Goal: Information Seeking & Learning: Learn about a topic

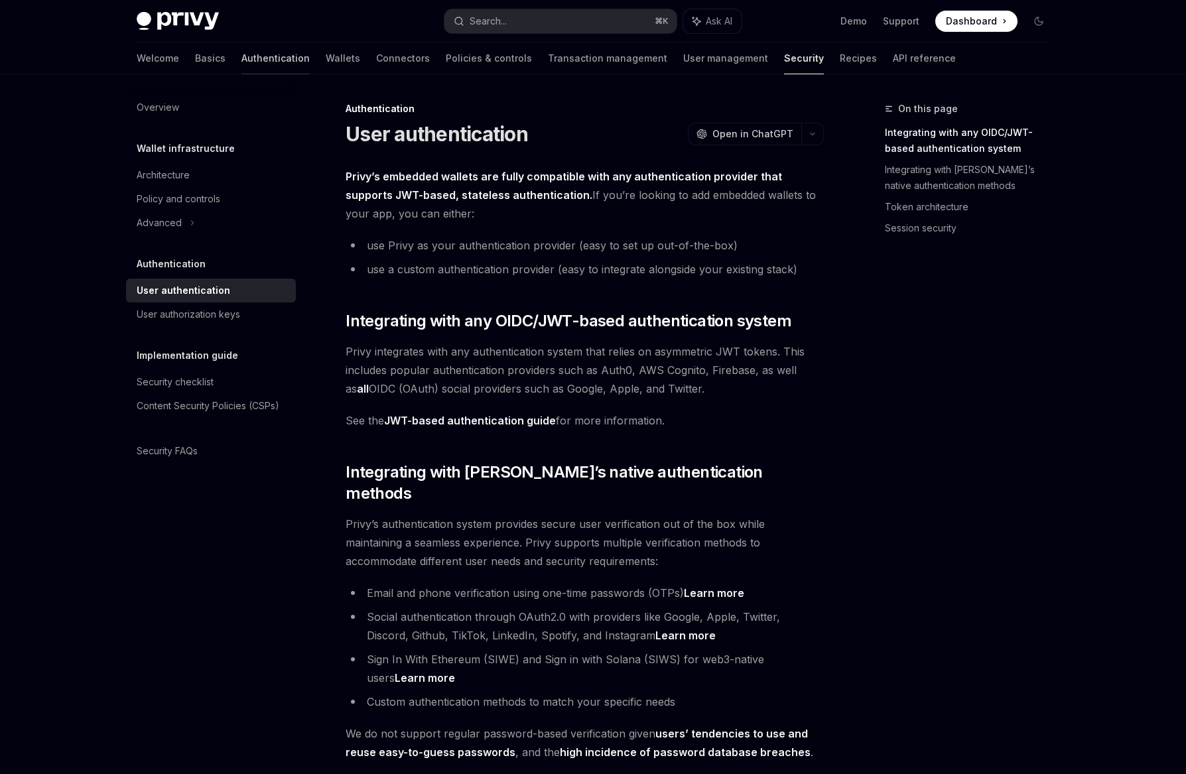
click at [242, 61] on link "Authentication" at bounding box center [276, 58] width 68 height 32
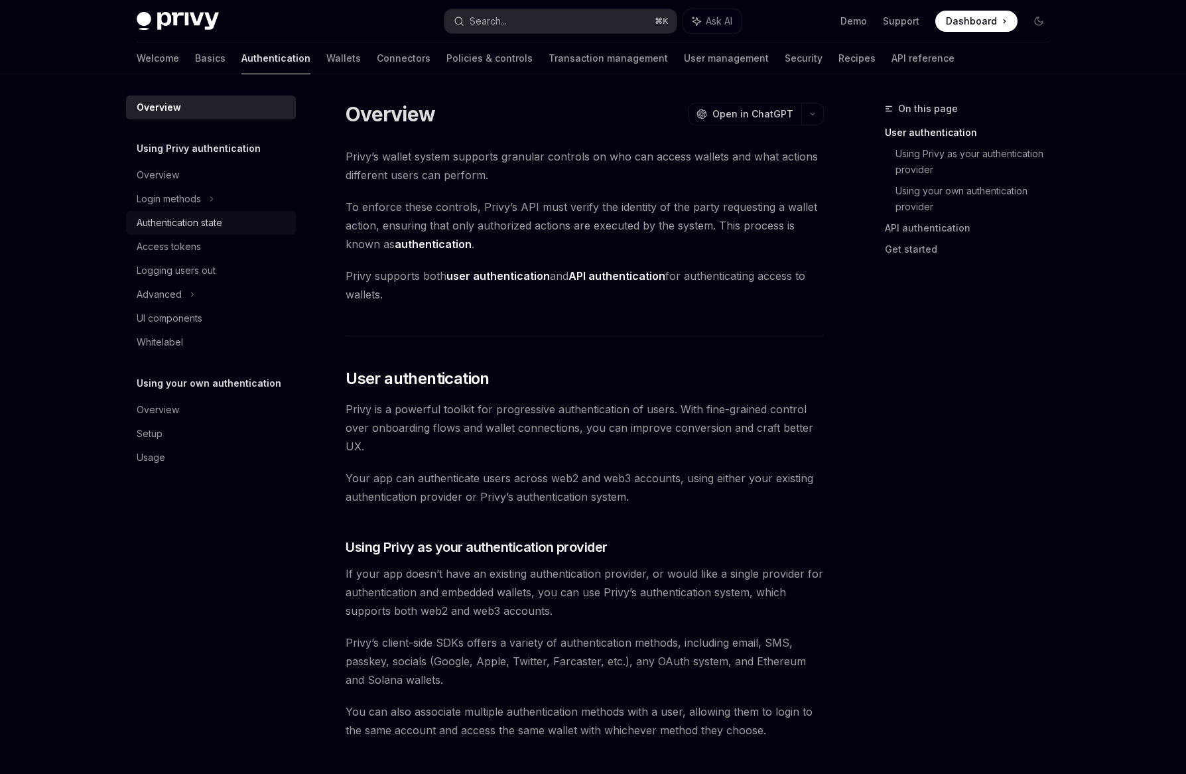
click at [218, 226] on div "Authentication state" at bounding box center [180, 223] width 86 height 16
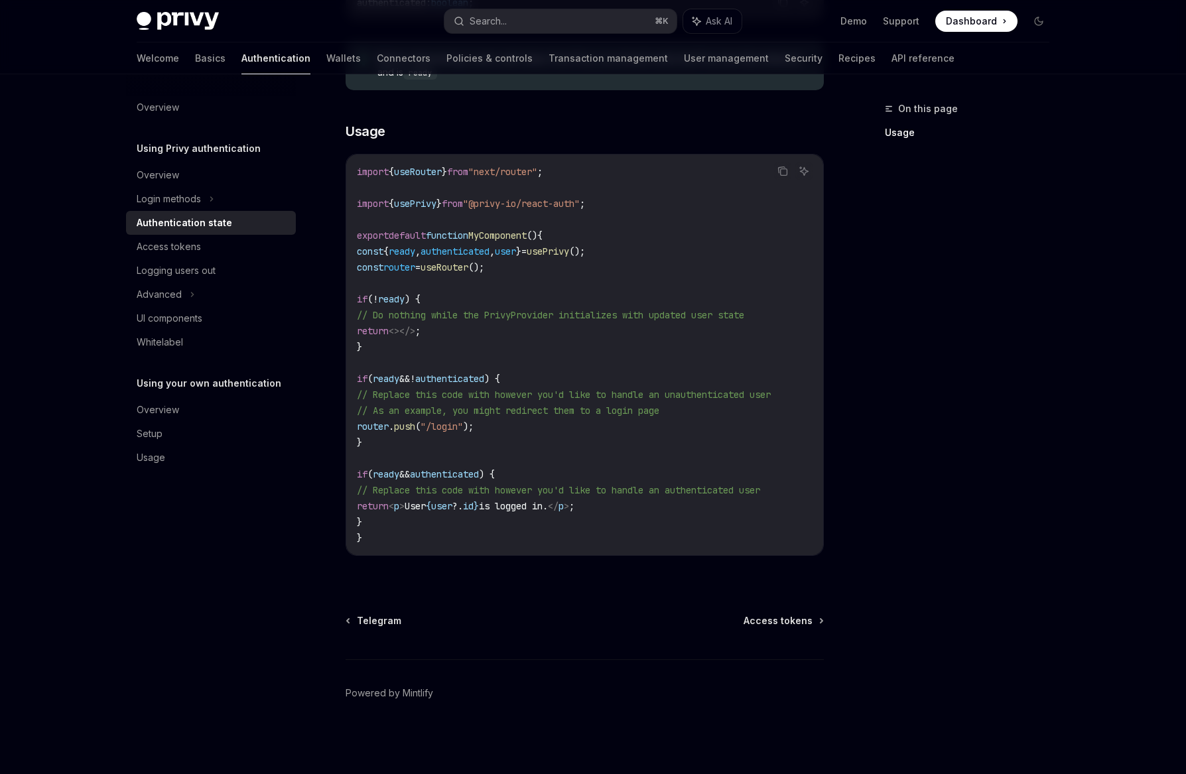
scroll to position [355, 0]
click at [252, 293] on div "Advanced" at bounding box center [211, 295] width 170 height 24
click at [311, 285] on div "Overview Using Privy authentication Overview Login methods Authentication state…" at bounding box center [221, 424] width 191 height 700
click at [246, 202] on div "Login methods" at bounding box center [211, 199] width 170 height 24
type textarea "*"
